Goal: Task Accomplishment & Management: Manage account settings

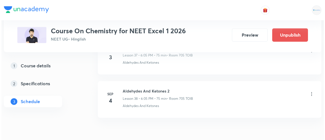
scroll to position [1960, 0]
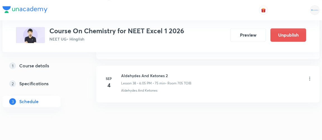
click at [311, 76] on icon at bounding box center [310, 79] width 6 height 6
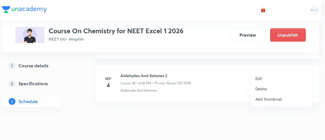
click at [260, 78] on p "Edit" at bounding box center [258, 78] width 7 height 6
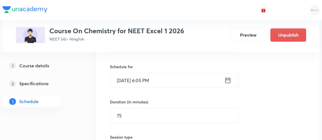
scroll to position [1753, 0]
click at [226, 77] on icon at bounding box center [228, 81] width 7 height 8
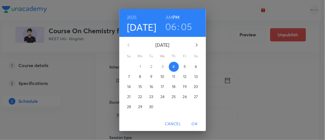
click at [184, 68] on p "5" at bounding box center [185, 67] width 2 height 6
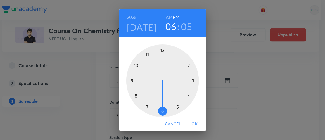
click at [196, 123] on span "OK" at bounding box center [194, 123] width 13 height 7
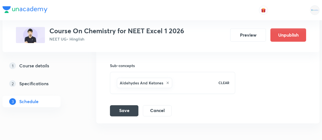
scroll to position [1918, 0]
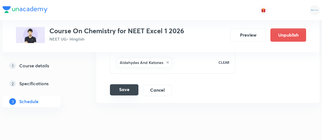
click at [127, 84] on button "Save" at bounding box center [124, 89] width 28 height 11
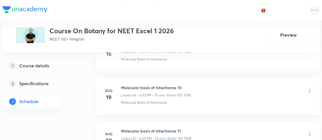
scroll to position [2505, 0]
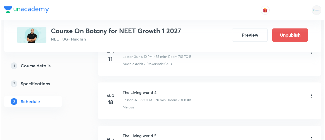
scroll to position [2117, 0]
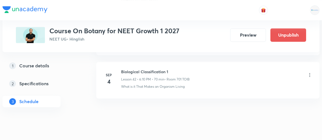
click at [310, 73] on icon at bounding box center [310, 75] width 1 height 4
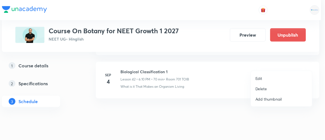
click at [256, 78] on p "Edit" at bounding box center [258, 78] width 7 height 6
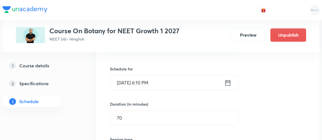
scroll to position [1903, 0]
click at [227, 79] on icon at bounding box center [228, 83] width 7 height 8
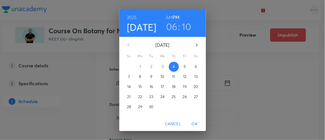
click at [186, 29] on h3 "10" at bounding box center [187, 27] width 10 height 12
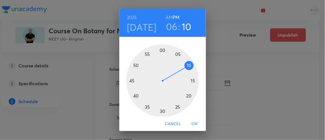
click at [160, 111] on div at bounding box center [162, 80] width 73 height 73
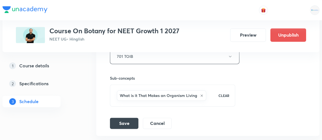
scroll to position [2038, 0]
click at [132, 117] on button "Save" at bounding box center [124, 122] width 28 height 11
